Goal: Information Seeking & Learning: Learn about a topic

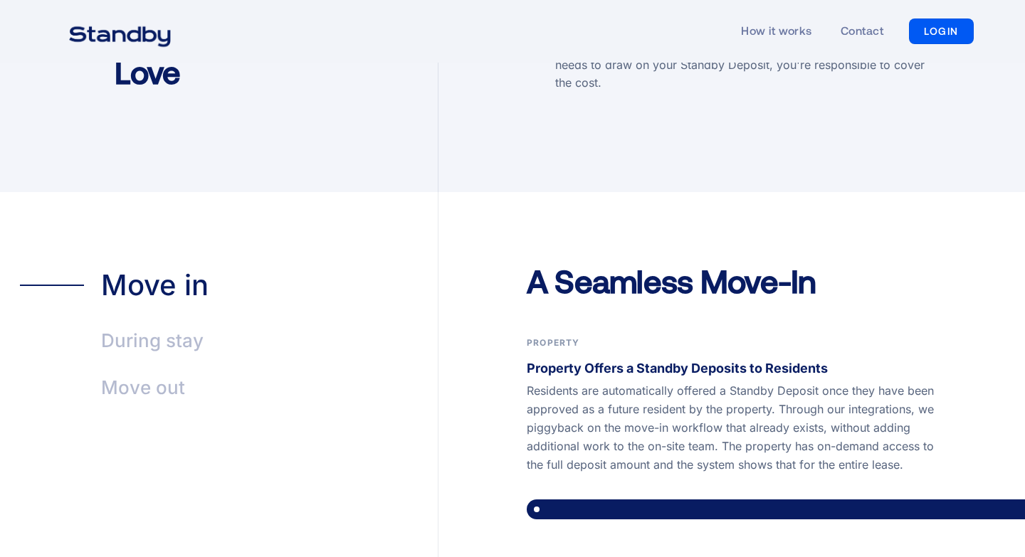
scroll to position [2301, 0]
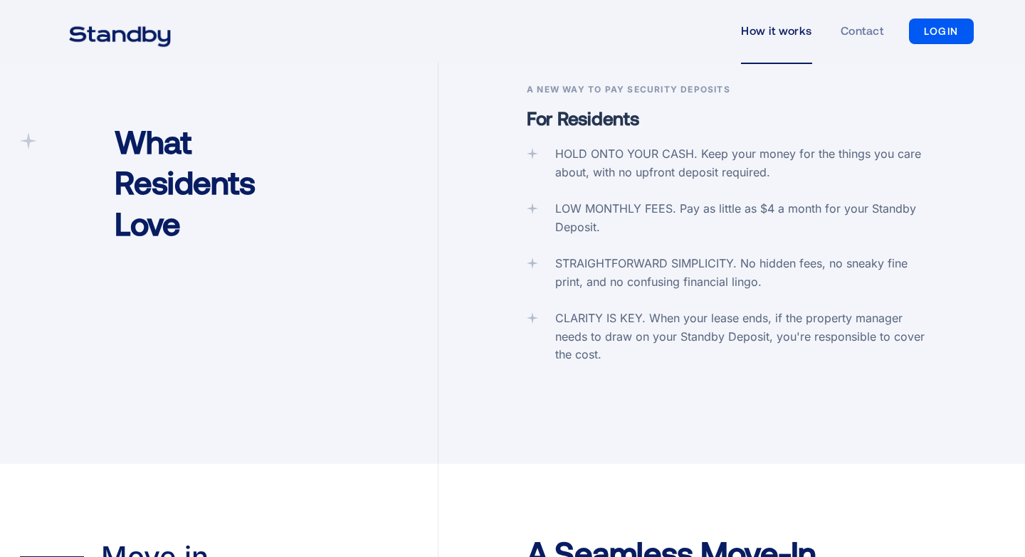
click at [761, 28] on link "How it works" at bounding box center [776, 31] width 71 height 65
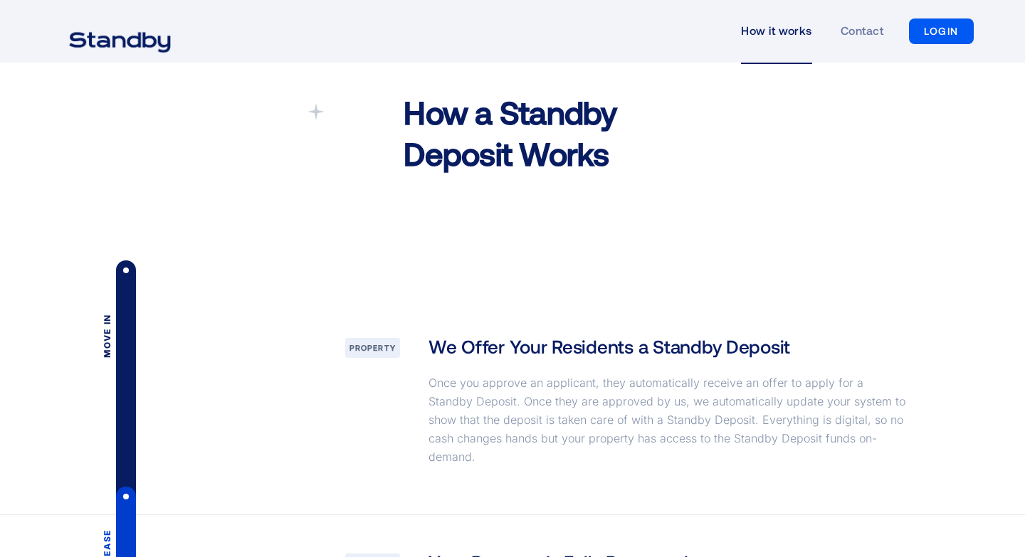
scroll to position [1685, 0]
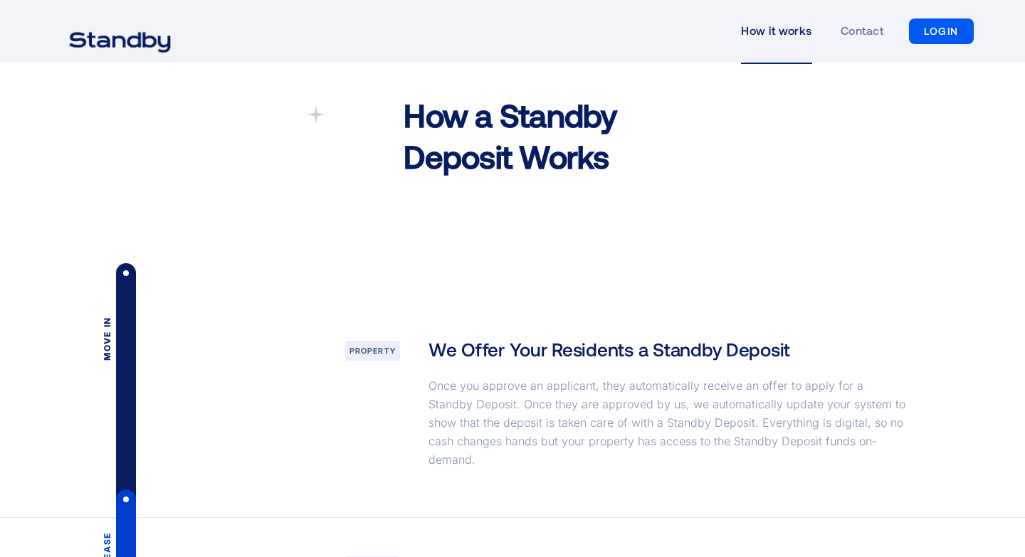
drag, startPoint x: 564, startPoint y: 384, endPoint x: 563, endPoint y: 376, distance: 8.0
click at [563, 376] on p "Once you approve an applicant, they automatically receive an offer to apply for…" at bounding box center [668, 422] width 480 height 93
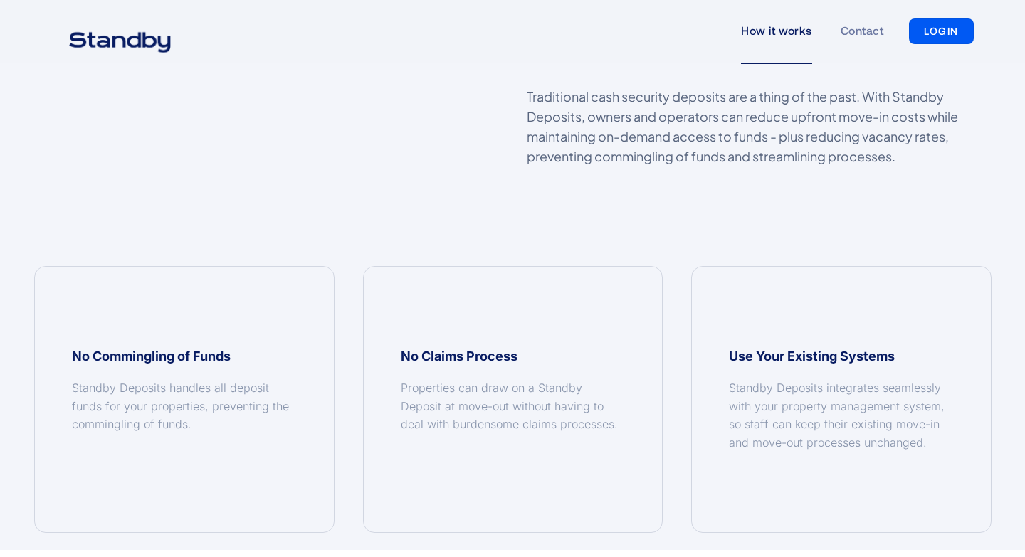
scroll to position [1139, 0]
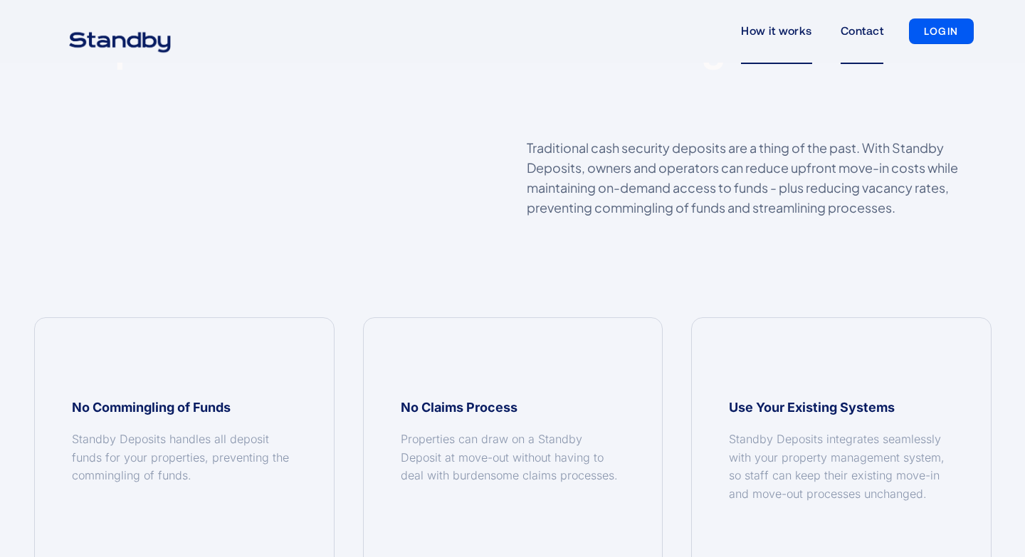
click at [855, 31] on link "Contact" at bounding box center [861, 31] width 43 height 65
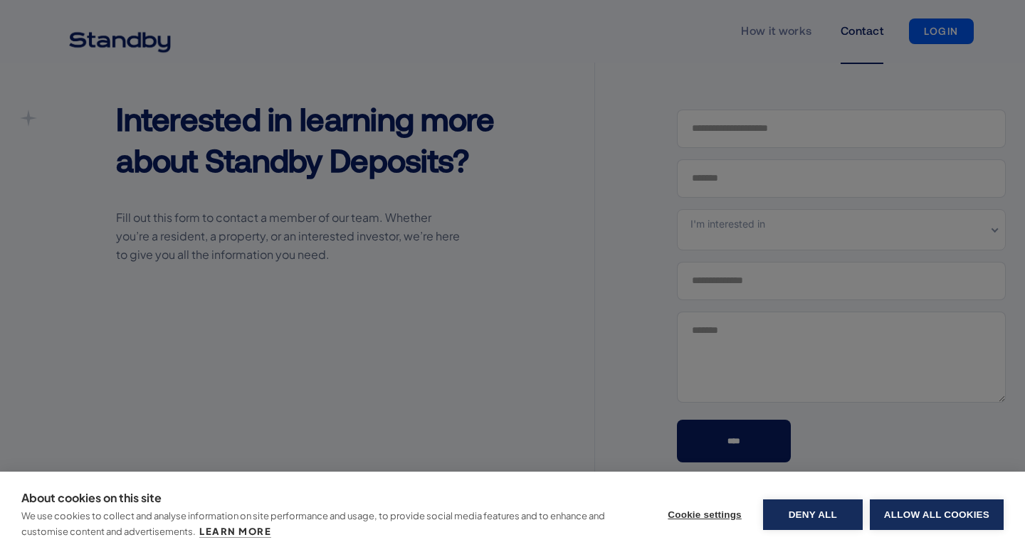
scroll to position [110, 0]
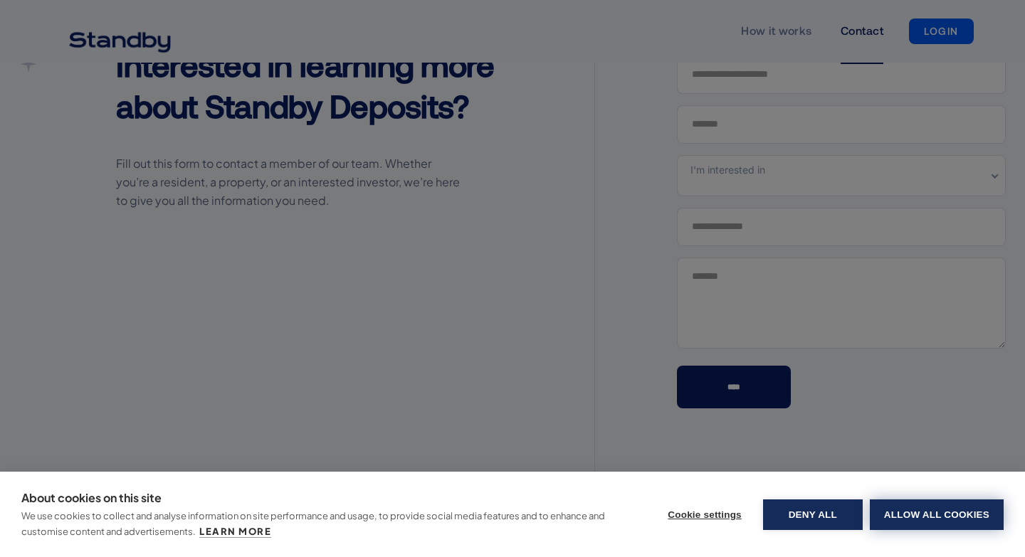
click at [913, 505] on button "Allow all cookies" at bounding box center [937, 515] width 134 height 31
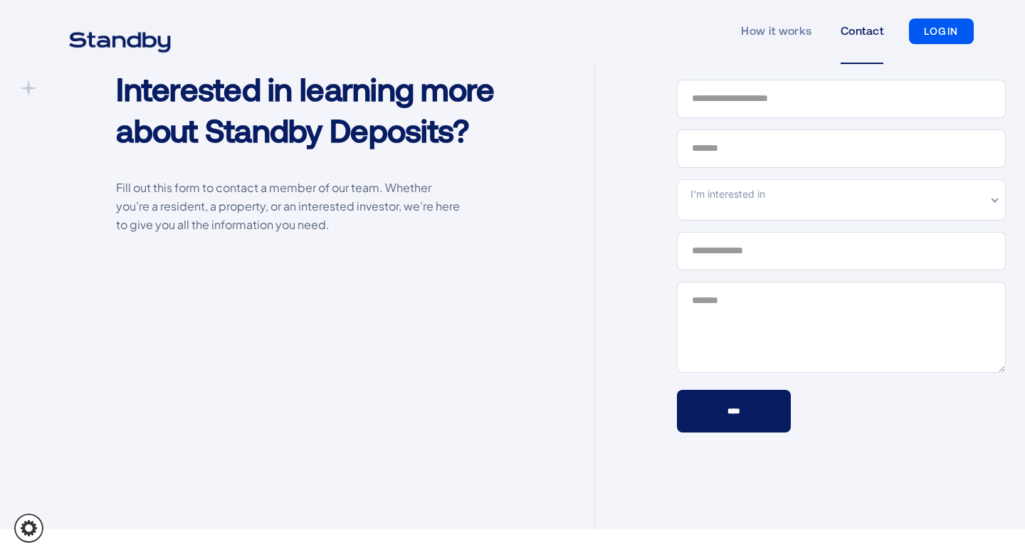
scroll to position [0, 0]
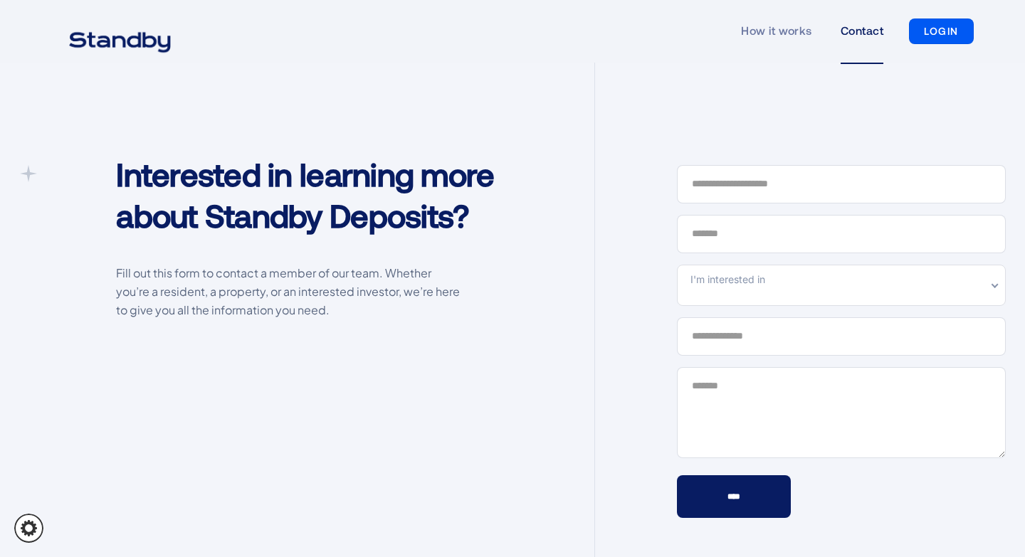
click at [122, 34] on img "home" at bounding box center [119, 41] width 137 height 36
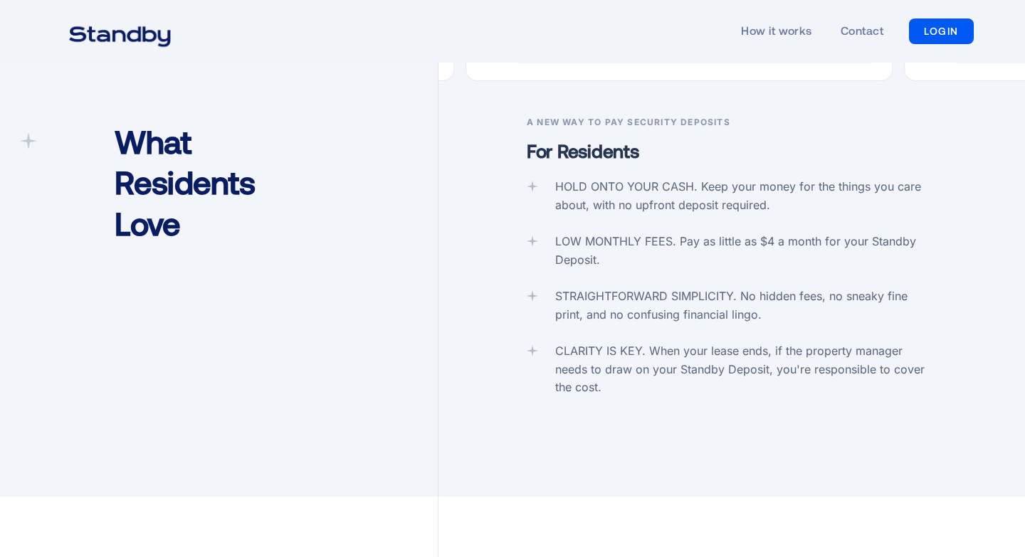
scroll to position [2271, 0]
click at [605, 340] on div "CLARITY IS KEY. When your lease ends, if the property manager needs to draw on …" at bounding box center [746, 367] width 382 height 55
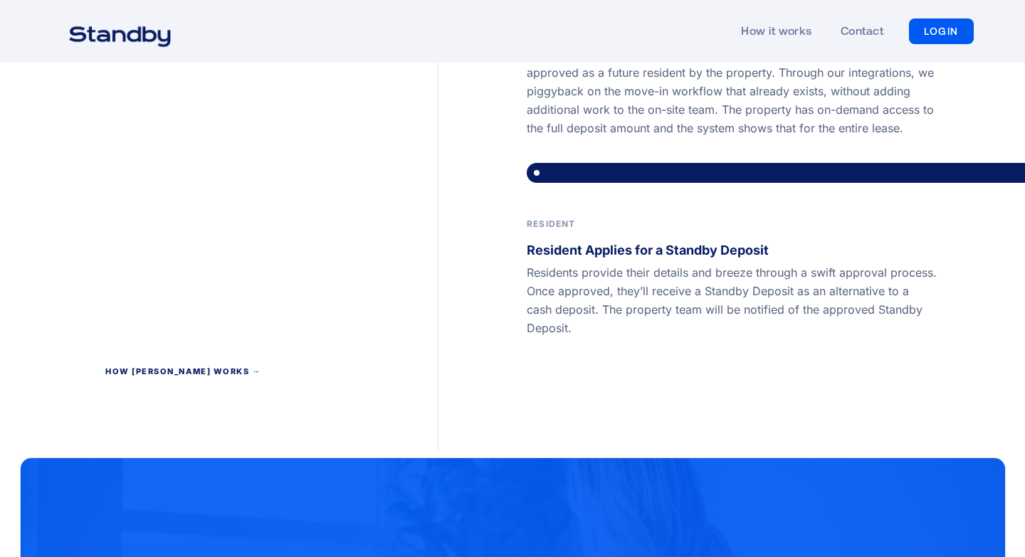
scroll to position [3002, 0]
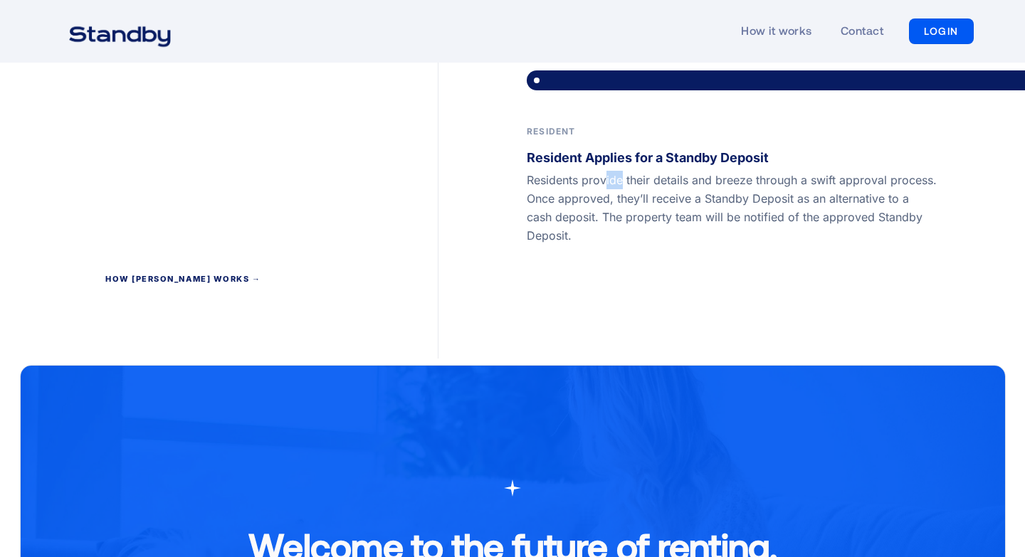
drag, startPoint x: 603, startPoint y: 159, endPoint x: 623, endPoint y: 152, distance: 20.9
click at [623, 171] on p "Residents provide their details and breeze through a swift approval process. On…" at bounding box center [732, 208] width 411 height 74
click at [616, 176] on p "Residents provide their details and breeze through a swift approval process. On…" at bounding box center [732, 208] width 411 height 74
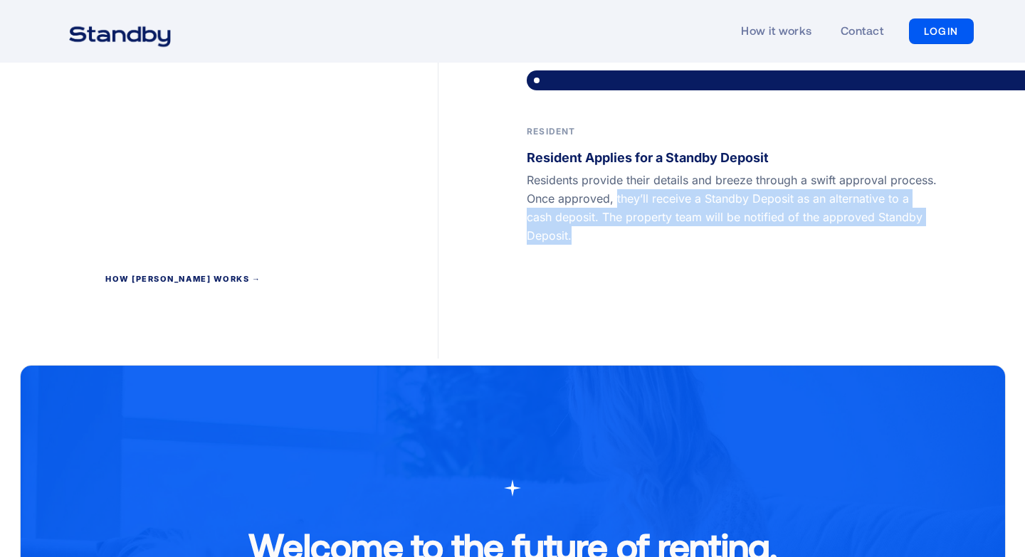
drag, startPoint x: 616, startPoint y: 176, endPoint x: 640, endPoint y: 204, distance: 35.8
click at [640, 204] on p "Residents provide their details and breeze through a swift approval process. On…" at bounding box center [732, 208] width 411 height 74
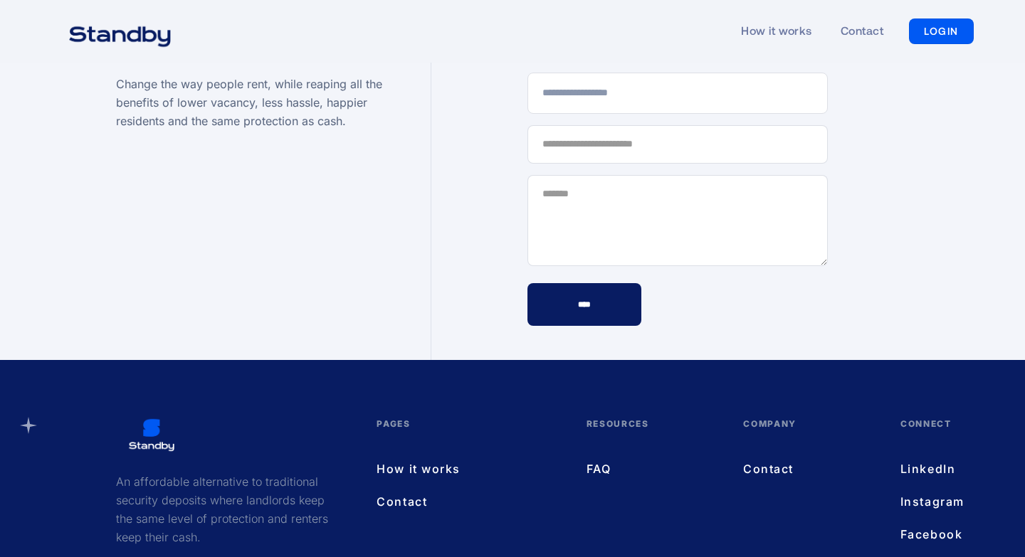
scroll to position [4110, 0]
